Goal: Find specific page/section: Find specific page/section

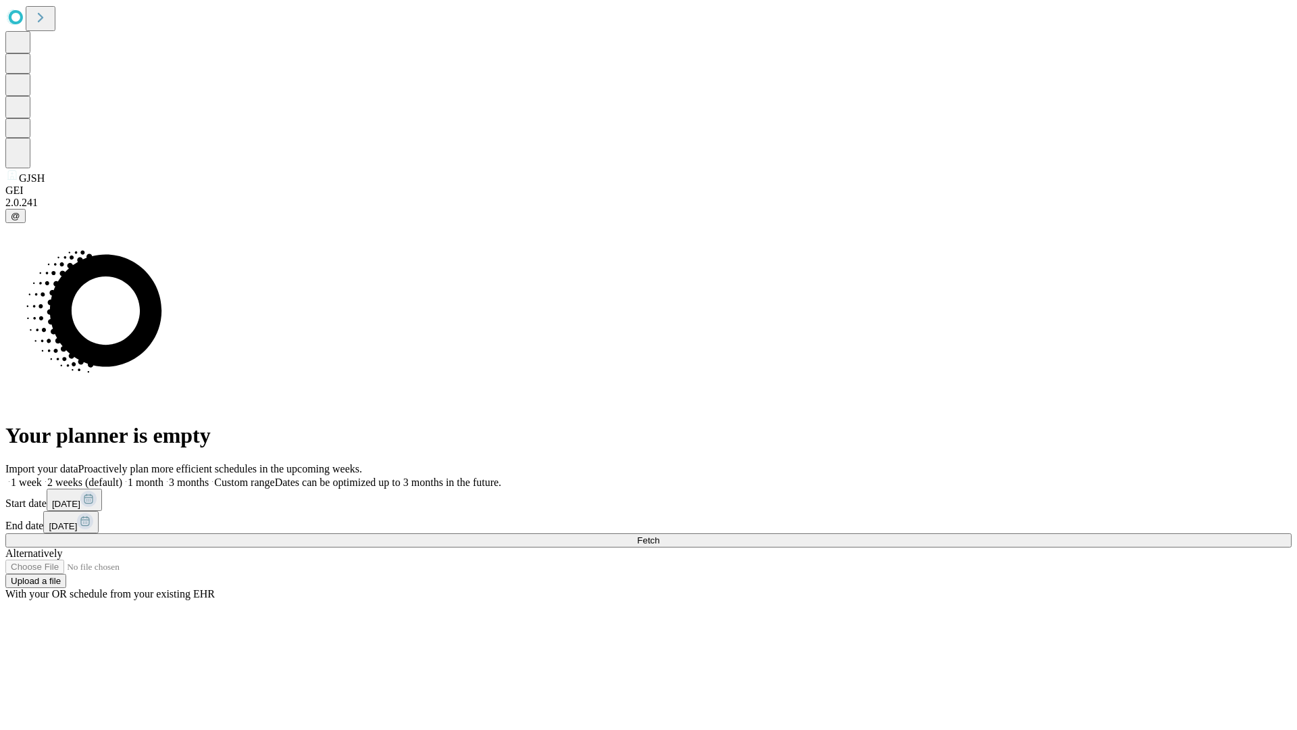
click at [660, 535] on span "Fetch" at bounding box center [648, 540] width 22 height 10
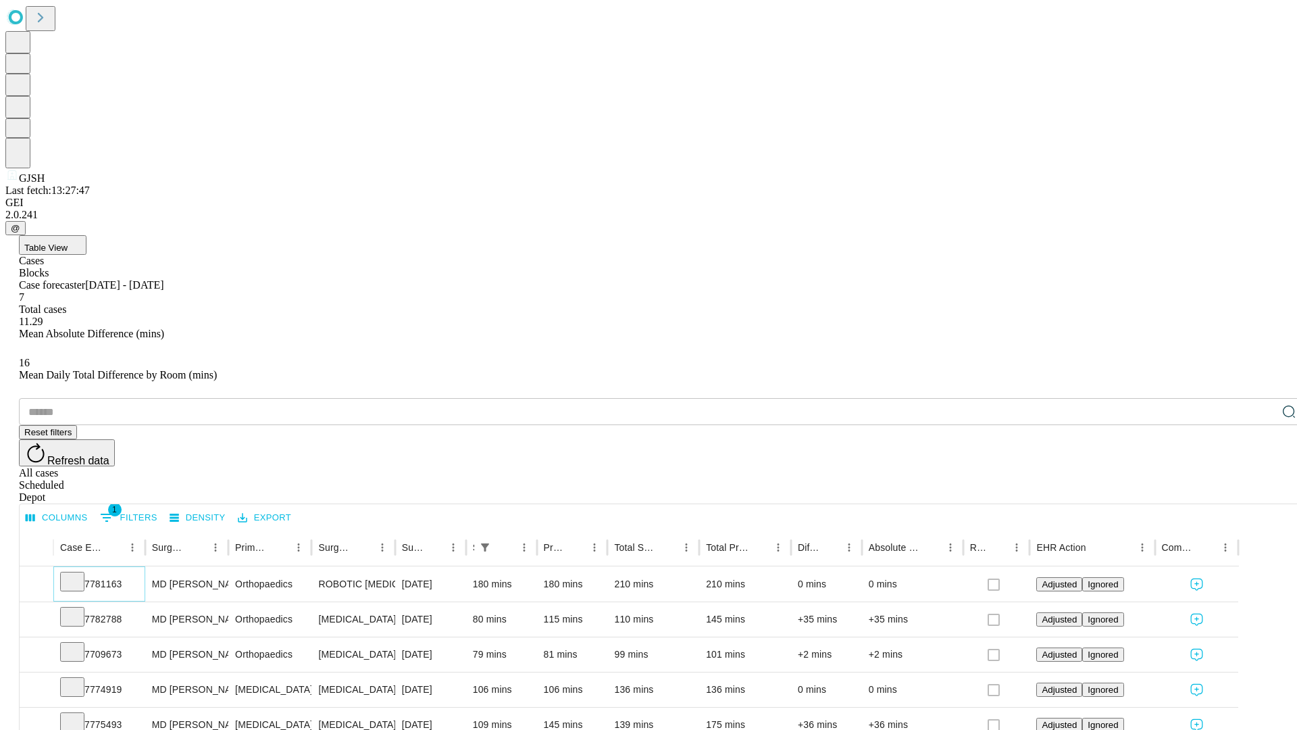
click at [79, 574] on icon at bounding box center [73, 581] width 14 height 14
